Goal: Task Accomplishment & Management: Complete application form

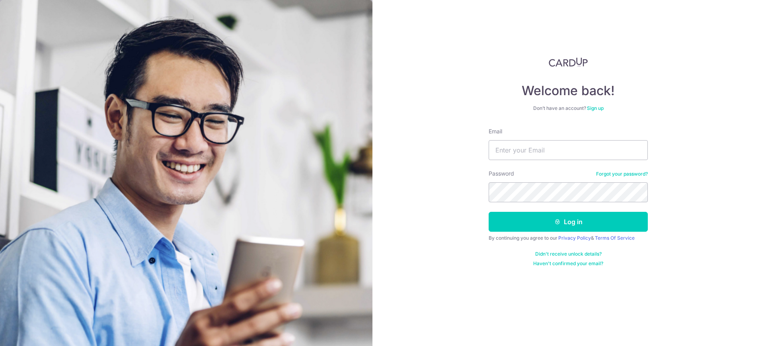
type input "accounts@apacrelocation.com"
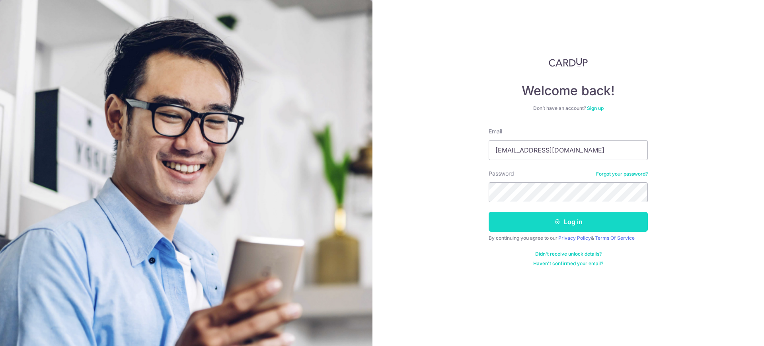
click at [562, 222] on button "Log in" at bounding box center [568, 222] width 159 height 20
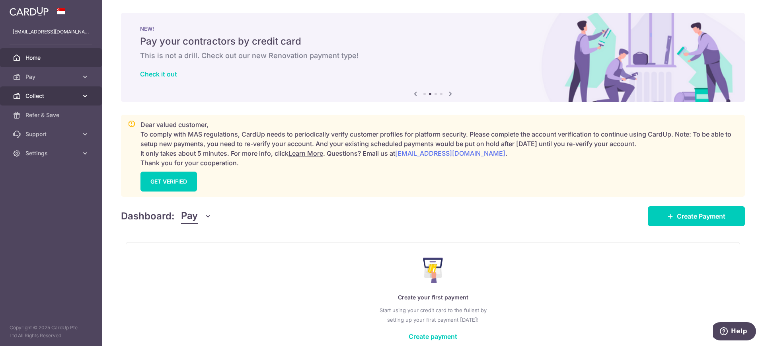
click at [31, 96] on span "Collect" at bounding box center [51, 96] width 53 height 8
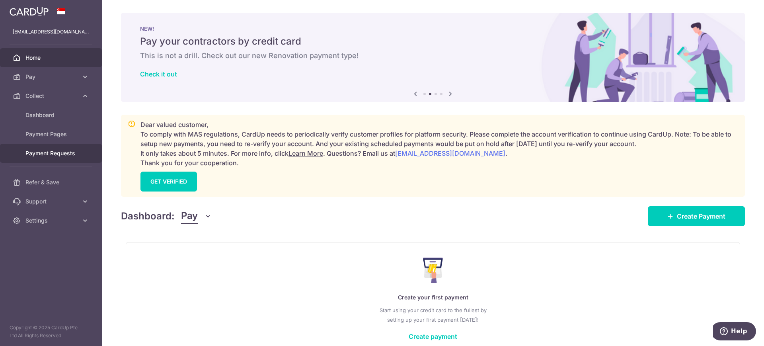
click at [34, 152] on span "Payment Requests" at bounding box center [51, 153] width 53 height 8
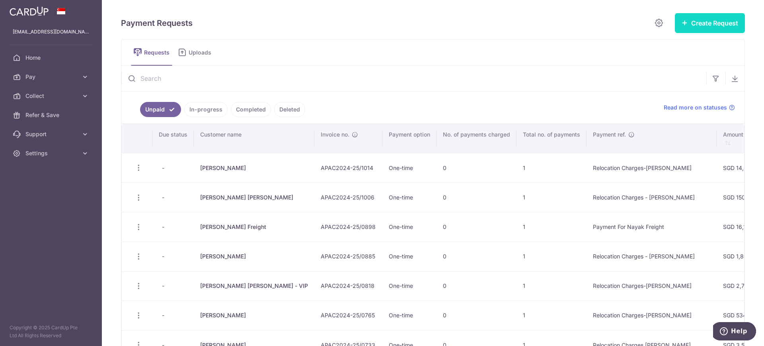
click at [705, 21] on button "Create Request" at bounding box center [710, 23] width 70 height 20
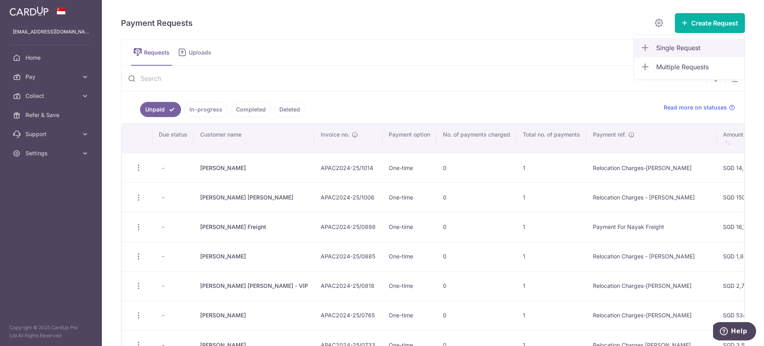
click at [675, 49] on span "Single Request" at bounding box center [697, 48] width 82 height 10
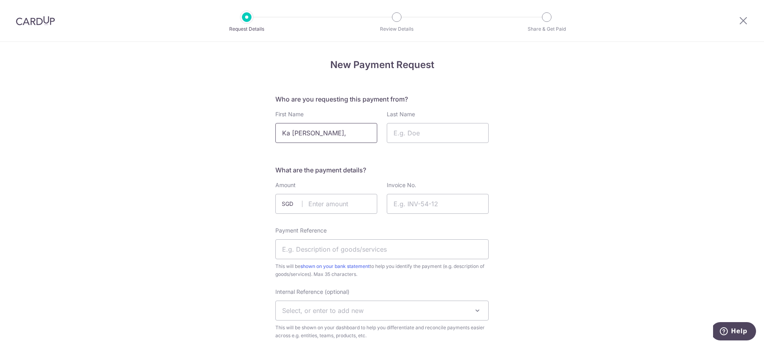
drag, startPoint x: 300, startPoint y: 133, endPoint x: 341, endPoint y: 133, distance: 40.6
click at [341, 133] on input "Ka Ian Ji," at bounding box center [326, 133] width 102 height 20
type input "[PERSON_NAME]"
click at [397, 130] on input "Last Name" at bounding box center [438, 133] width 102 height 20
paste input "Ji,"
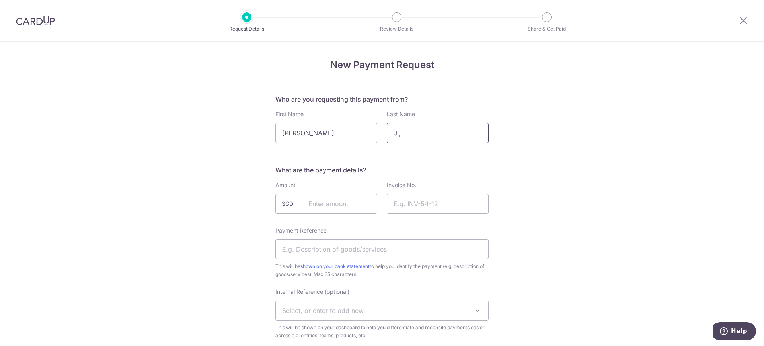
click at [415, 130] on input "Ji," at bounding box center [438, 133] width 102 height 20
type input "Ji"
click at [313, 208] on input "text" at bounding box center [326, 204] width 102 height 20
type input "1200.00"
paste input "APAC2025-26/0132"
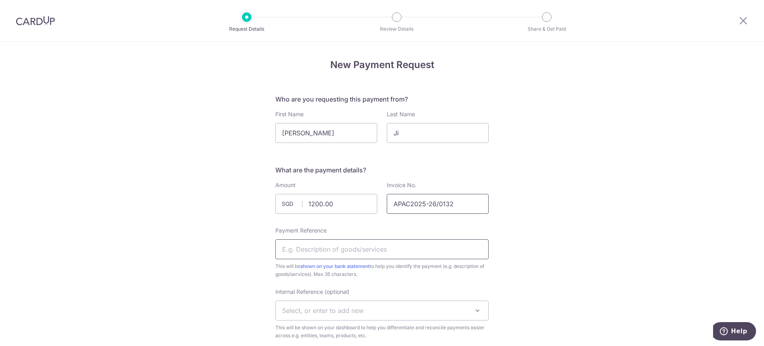
type input "APAC2025-26/0132"
click at [288, 250] on input "Payment Reference" at bounding box center [381, 249] width 213 height 20
click at [338, 249] on input "Relocation Charges Ka" at bounding box center [381, 249] width 213 height 20
drag, startPoint x: 343, startPoint y: 249, endPoint x: 375, endPoint y: 249, distance: 32.2
click at [375, 249] on input "Relocation Charges-Ka" at bounding box center [381, 249] width 213 height 20
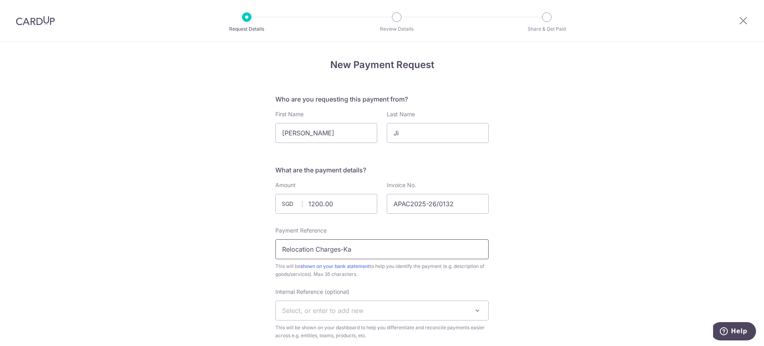
paste input "Ian Ji"
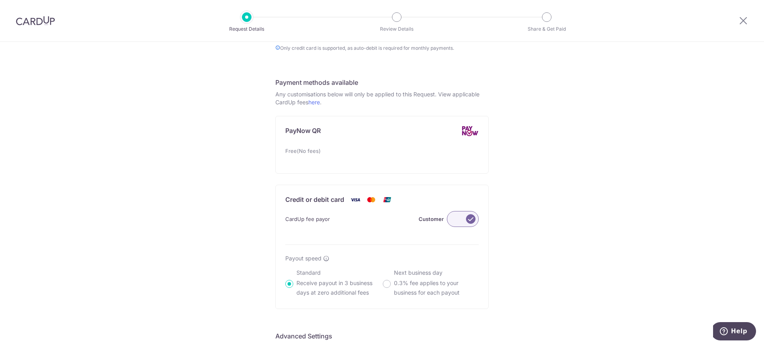
scroll to position [547, 0]
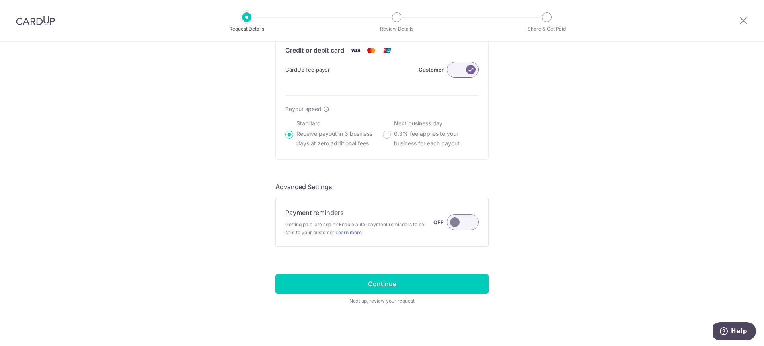
type input "Relocation Charges-Ka Ian Ji"
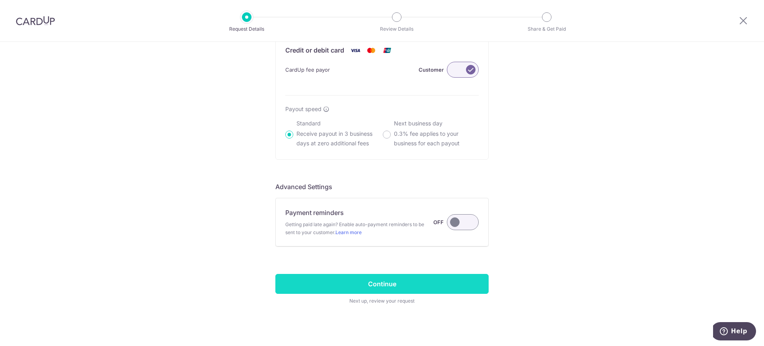
click at [403, 276] on input "Continue" at bounding box center [381, 284] width 213 height 20
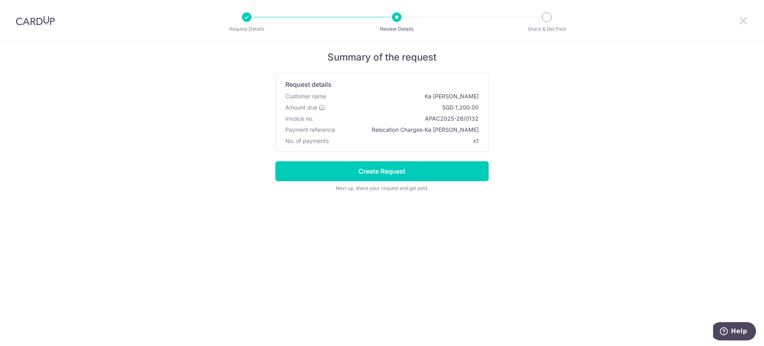
click at [738, 20] on icon at bounding box center [743, 21] width 10 height 10
click at [745, 20] on icon at bounding box center [743, 21] width 10 height 10
click at [740, 20] on icon at bounding box center [743, 21] width 10 height 10
click at [743, 18] on icon at bounding box center [743, 21] width 10 height 10
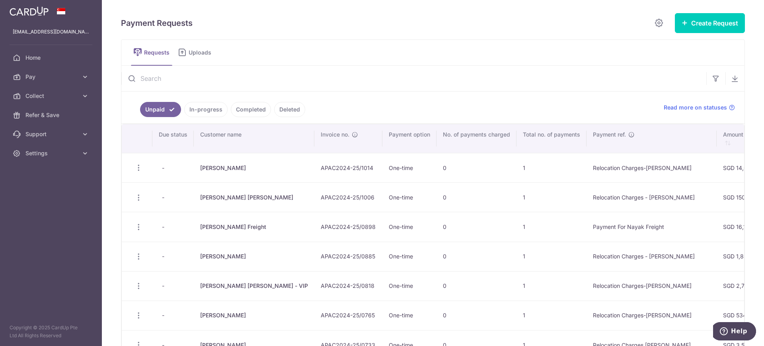
click at [208, 102] on link "In-progress" at bounding box center [205, 109] width 43 height 15
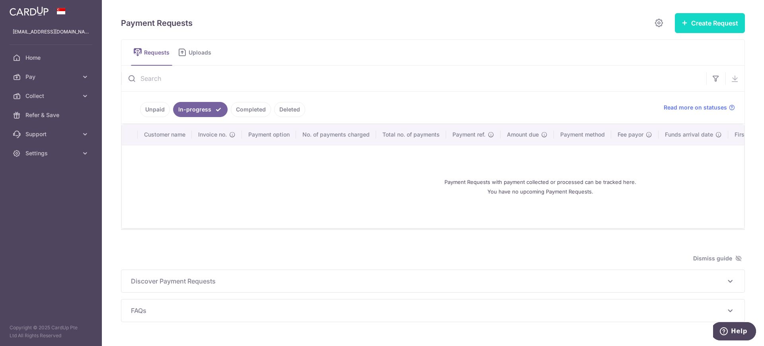
click at [681, 25] on icon "button" at bounding box center [684, 22] width 6 height 6
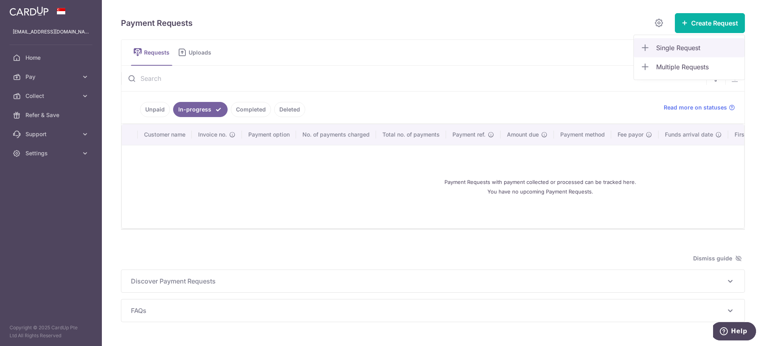
click at [670, 50] on span "Single Request" at bounding box center [697, 48] width 82 height 10
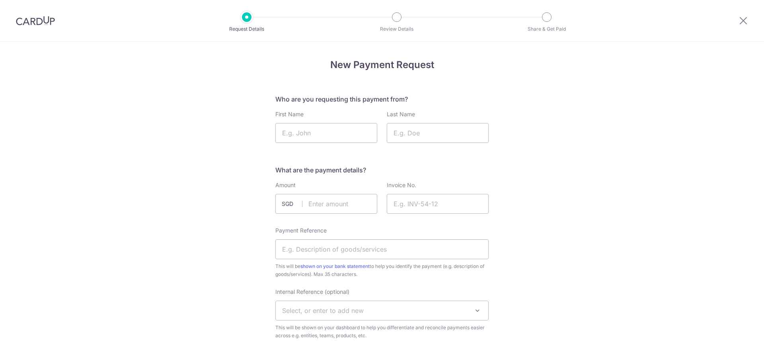
click at [304, 105] on div "Who are you requesting this payment from? First Name Last Name" at bounding box center [381, 118] width 213 height 49
click at [305, 125] on input "First Name" at bounding box center [326, 133] width 102 height 20
paste input "Ka Ian Ji"
drag, startPoint x: 300, startPoint y: 133, endPoint x: 313, endPoint y: 135, distance: 13.0
click at [313, 135] on input "Ka Ian Ji" at bounding box center [326, 133] width 102 height 20
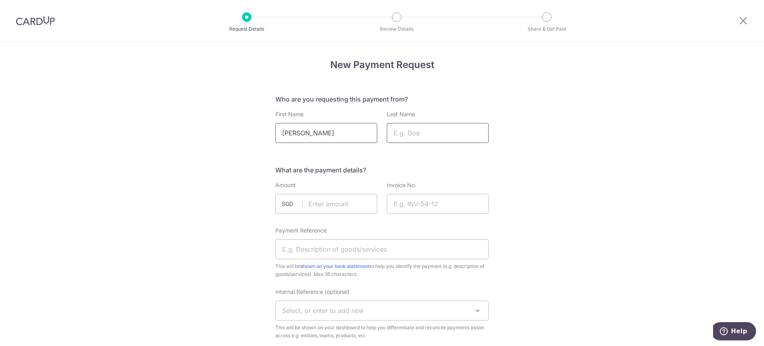
type input "Ka Ian"
click at [400, 136] on input "Last Name" at bounding box center [438, 133] width 102 height 20
paste input "Ji"
type input "Ji"
click at [326, 200] on input "text" at bounding box center [326, 204] width 102 height 20
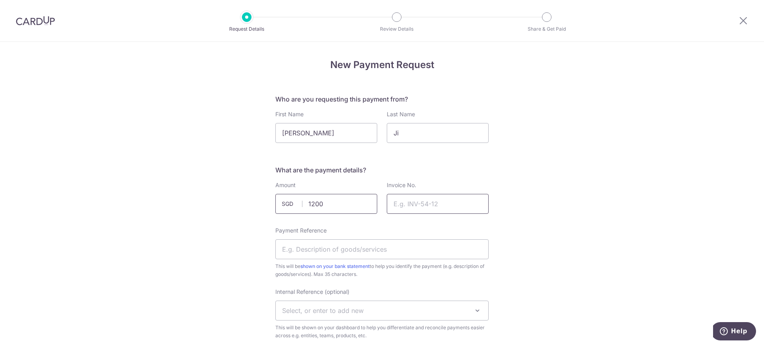
type input "1200.00"
paste input "APAC2025-26/0132"
type input "APAC2025-26/0132"
click at [302, 251] on input "Payment Reference" at bounding box center [381, 249] width 213 height 20
paste input "Ka Ian Ji"
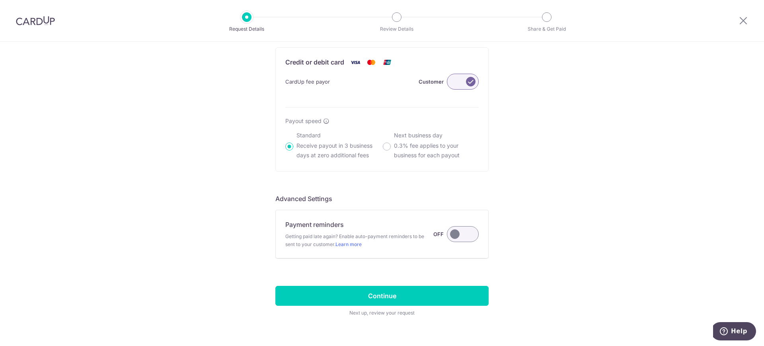
scroll to position [547, 0]
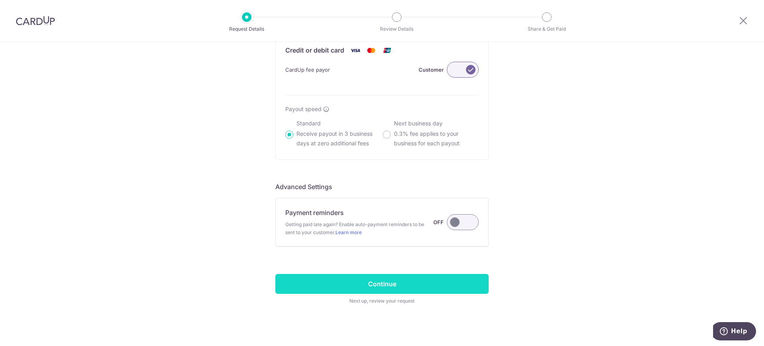
type input "Relocation Charges - Ka Ian Ji"
click at [377, 287] on input "Continue" at bounding box center [381, 284] width 213 height 20
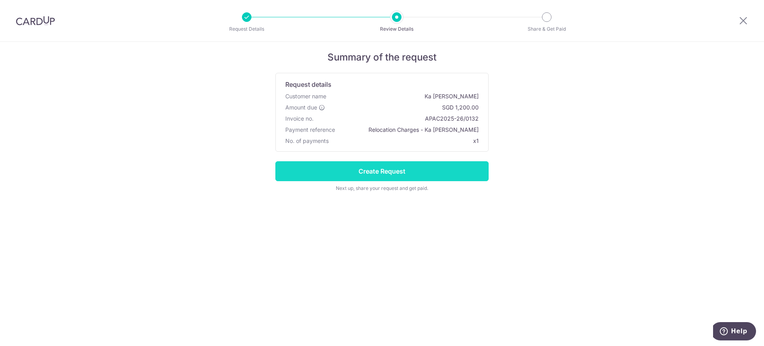
click at [389, 169] on input "Create Request" at bounding box center [381, 171] width 213 height 20
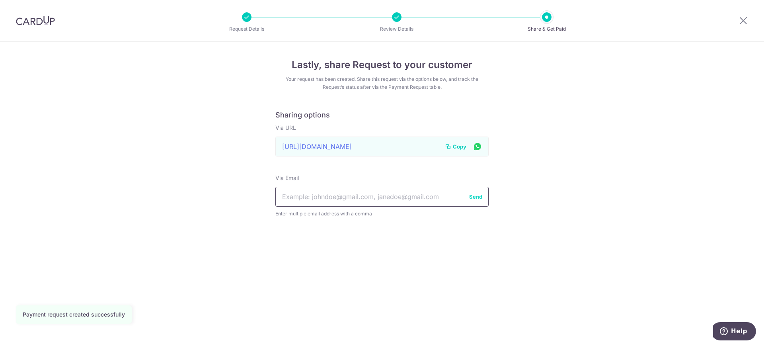
click at [364, 198] on input "text" at bounding box center [381, 197] width 213 height 20
paste input "[PERSON_NAME][EMAIL_ADDRESS][PERSON_NAME][DOMAIN_NAME]"
type input "[PERSON_NAME][EMAIL_ADDRESS][PERSON_NAME][DOMAIN_NAME],[PERSON_NAME][EMAIL_ADDR…"
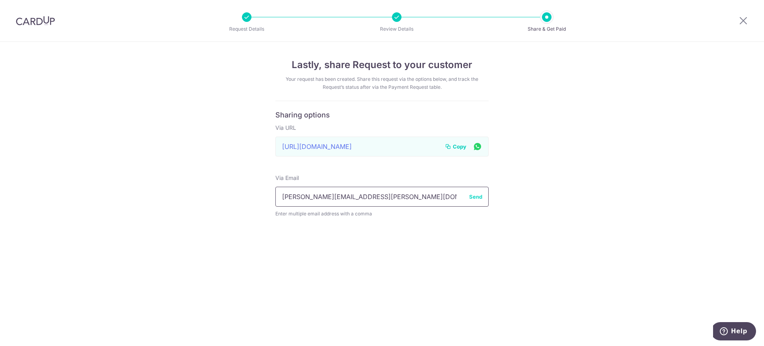
click at [455, 196] on input "[PERSON_NAME][EMAIL_ADDRESS][PERSON_NAME][DOMAIN_NAME],[PERSON_NAME][EMAIL_ADDR…" at bounding box center [381, 197] width 213 height 20
drag, startPoint x: 463, startPoint y: 195, endPoint x: 221, endPoint y: 192, distance: 241.9
click at [221, 192] on div "Lastly, share Request to your customer Your request has been created. Share thi…" at bounding box center [382, 194] width 764 height 304
type input "m"
paste input "[PERSON_NAME][EMAIL_ADDRESS][PERSON_NAME][DOMAIN_NAME]"
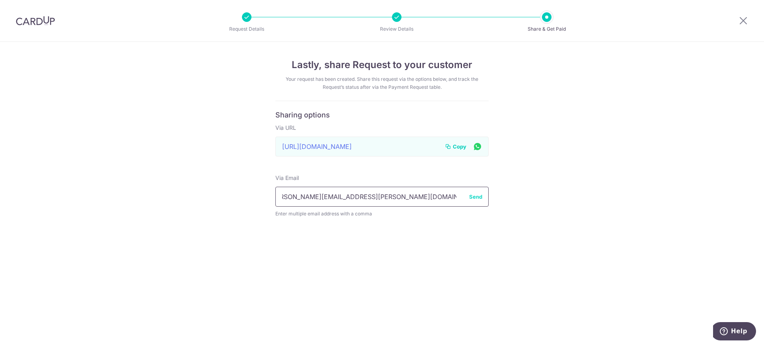
scroll to position [0, 18]
type input "[PERSON_NAME][EMAIL_ADDRESS][PERSON_NAME][DOMAIN_NAME],[PERSON_NAME][EMAIL_ADDR…"
click at [476, 200] on button "Send" at bounding box center [475, 197] width 13 height 8
click at [459, 148] on span "Copy" at bounding box center [460, 146] width 14 height 8
